Goal: Information Seeking & Learning: Learn about a topic

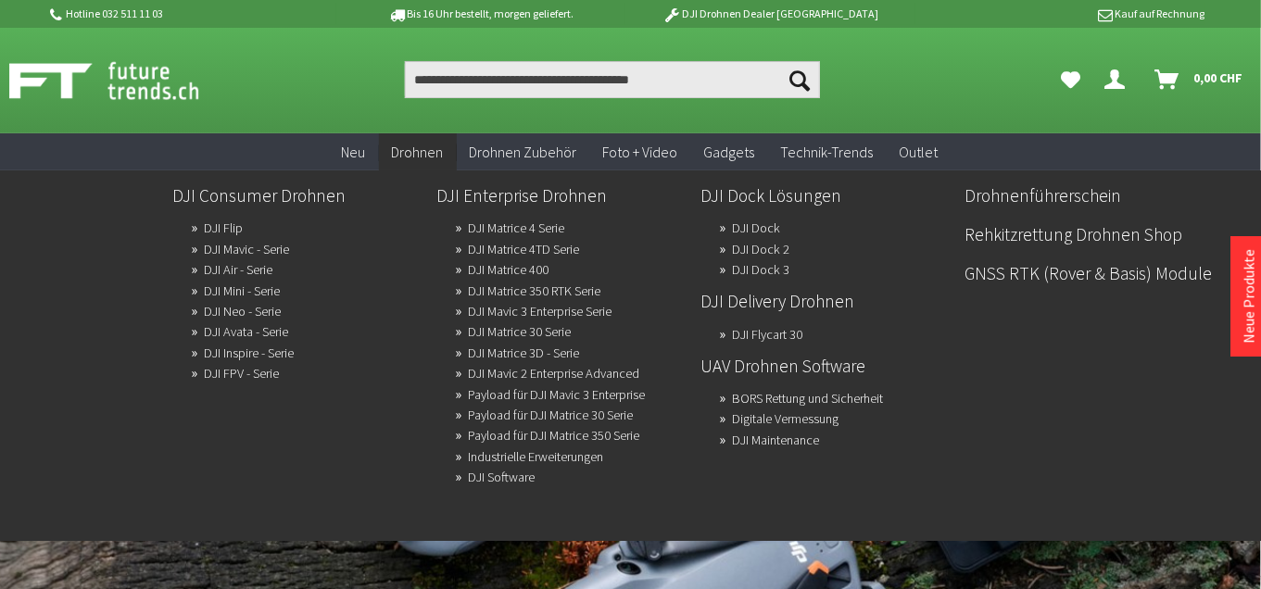
click at [425, 146] on span "Drohnen" at bounding box center [418, 152] width 52 height 19
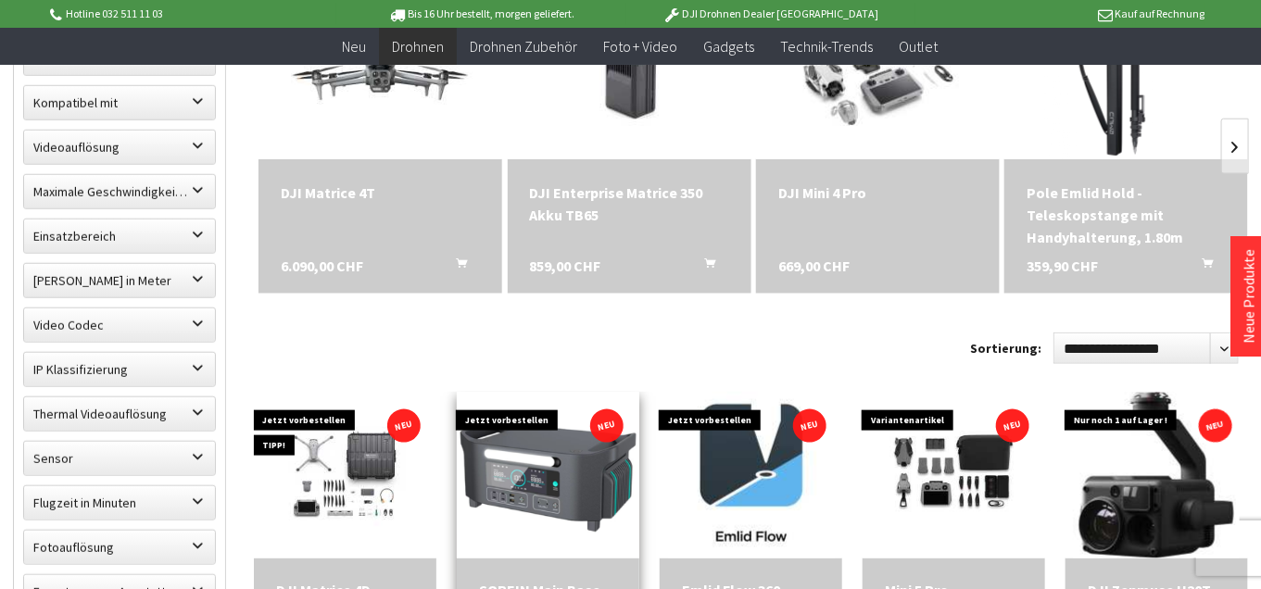
scroll to position [772, 0]
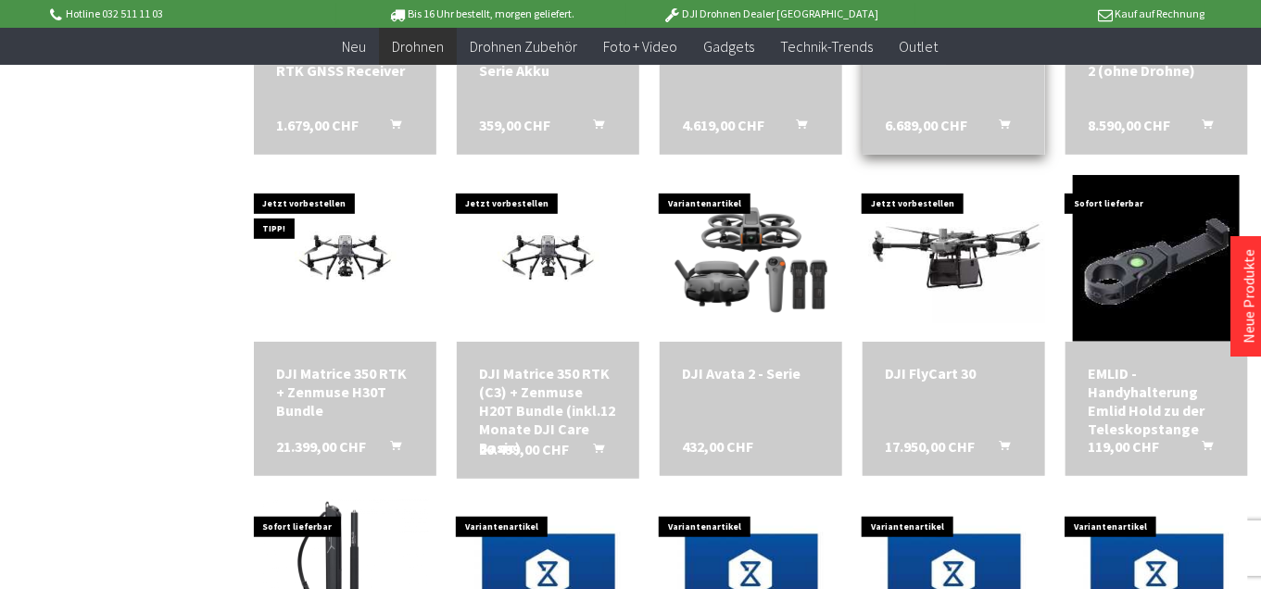
scroll to position [3150, 0]
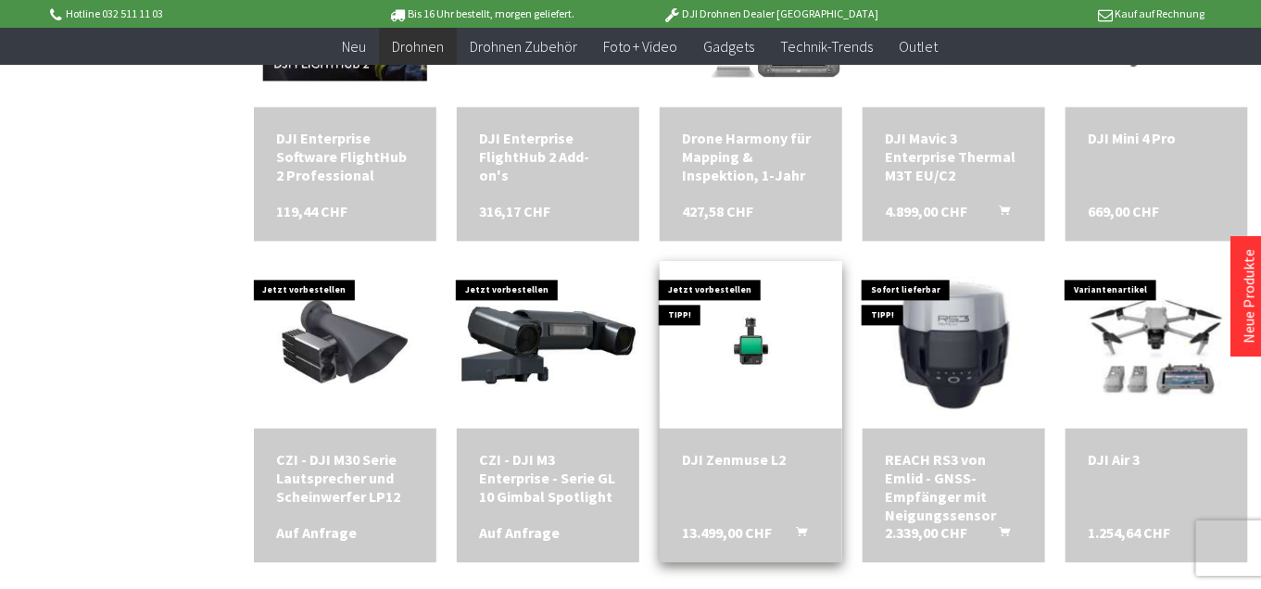
scroll to position [4384, 0]
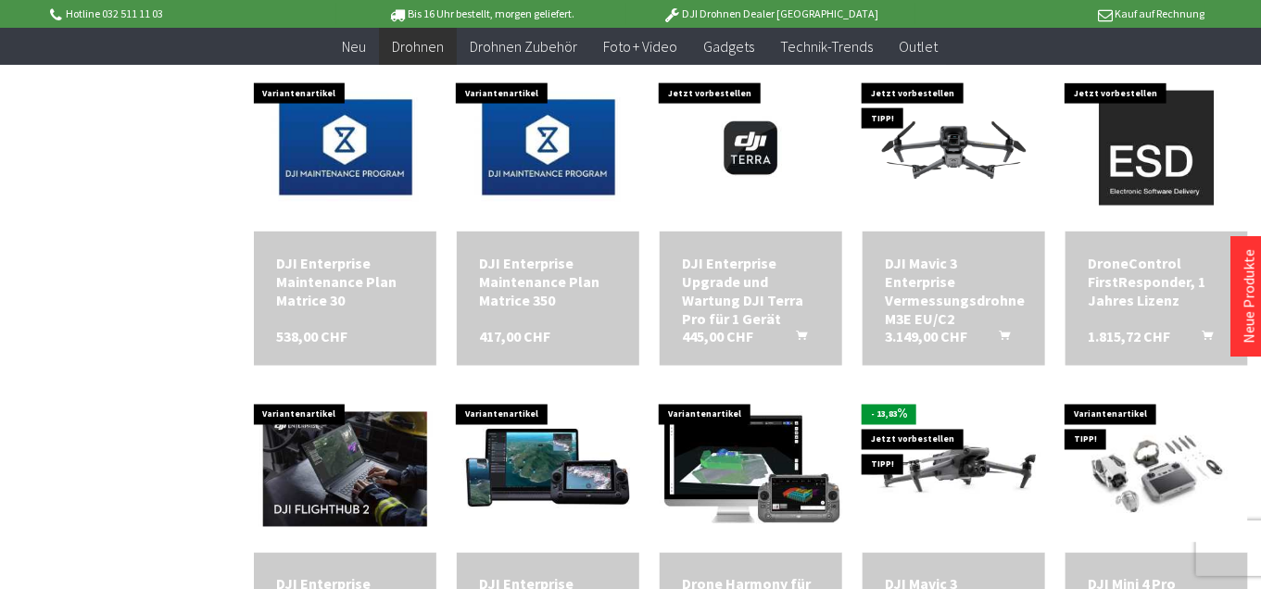
scroll to position [3891, 0]
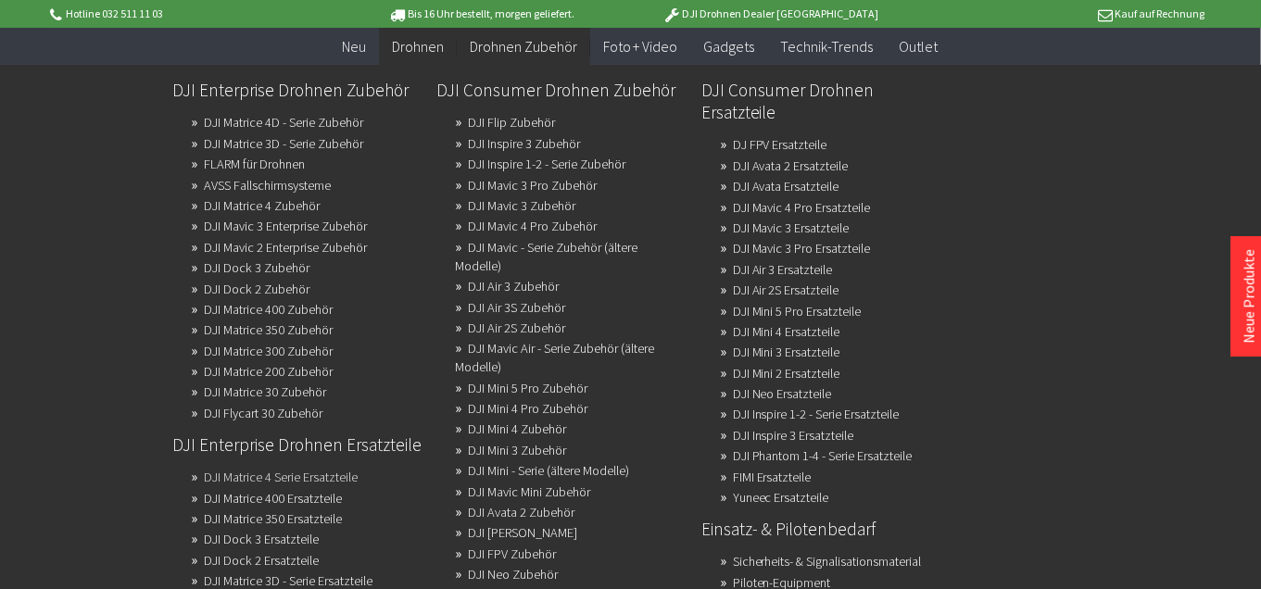
scroll to position [1627, 0]
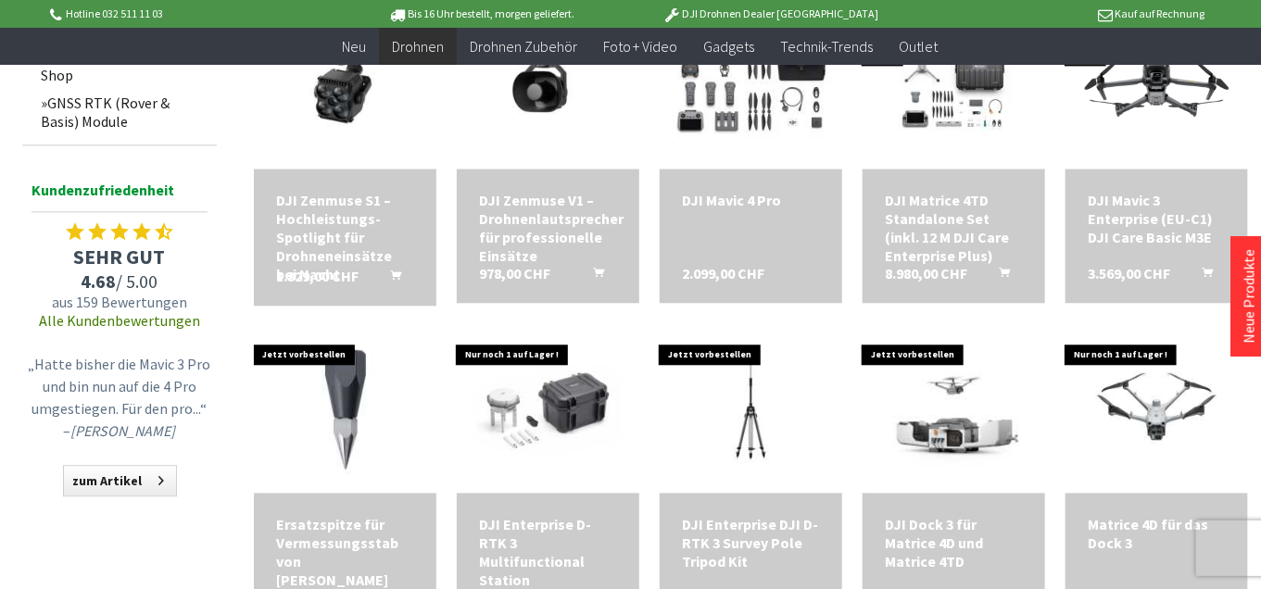
scroll to position [2669, 0]
